Goal: Communication & Community: Answer question/provide support

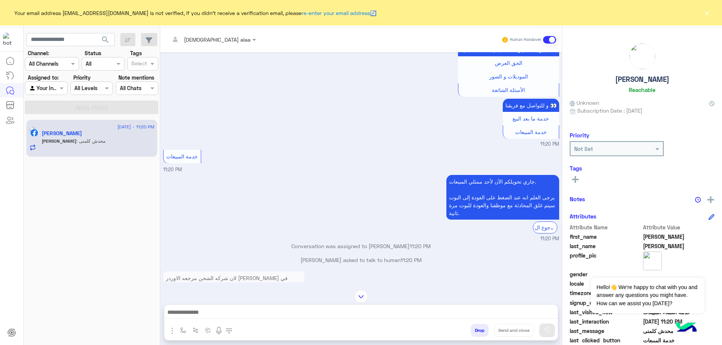
scroll to position [1275, 0]
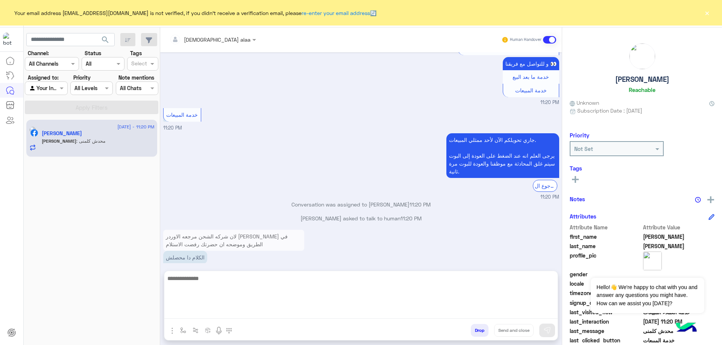
click at [290, 312] on textarea at bounding box center [360, 296] width 393 height 45
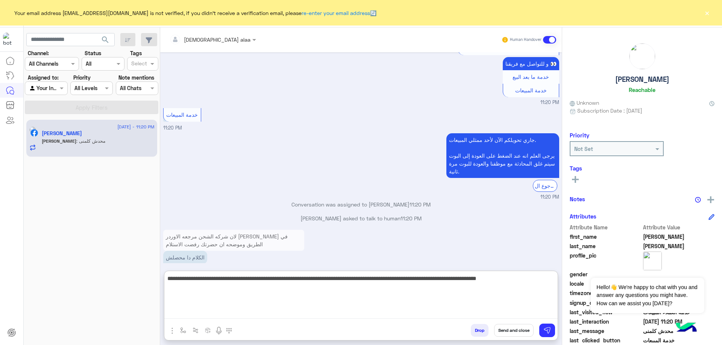
type textarea "**********"
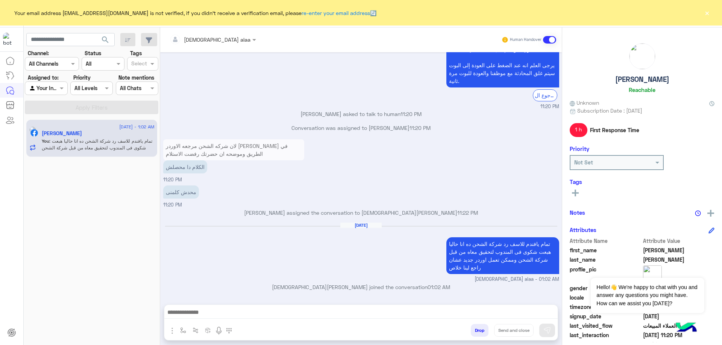
scroll to position [1350, 0]
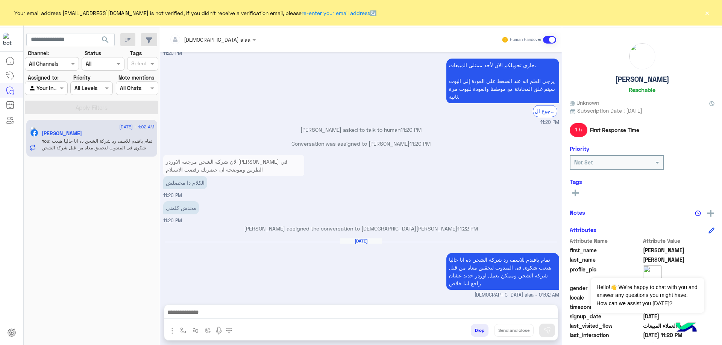
drag, startPoint x: 609, startPoint y: 82, endPoint x: 668, endPoint y: 79, distance: 59.1
click at [668, 79] on div "[PERSON_NAME]" at bounding box center [641, 69] width 145 height 53
copy h5 "[PERSON_NAME]"
click at [708, 16] on button "×" at bounding box center [707, 13] width 8 height 8
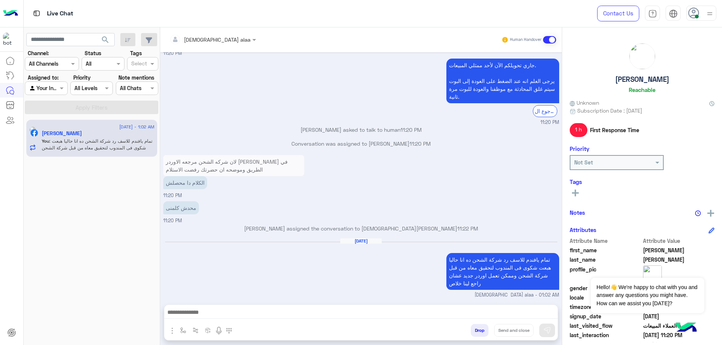
click at [473, 331] on button "Drop" at bounding box center [480, 330] width 18 height 13
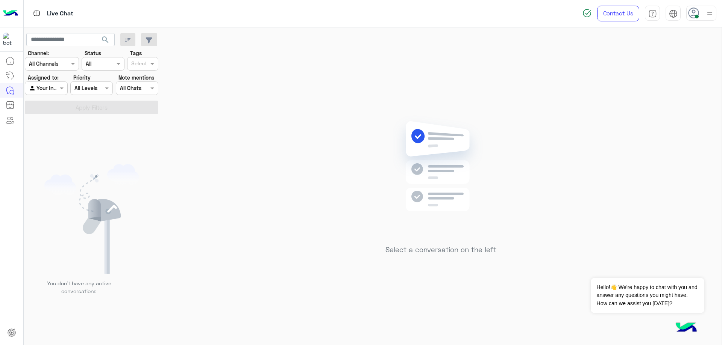
click at [689, 15] on icon at bounding box center [693, 13] width 11 height 11
click at [703, 108] on label "Offline" at bounding box center [669, 107] width 82 height 14
